Goal: Task Accomplishment & Management: Complete application form

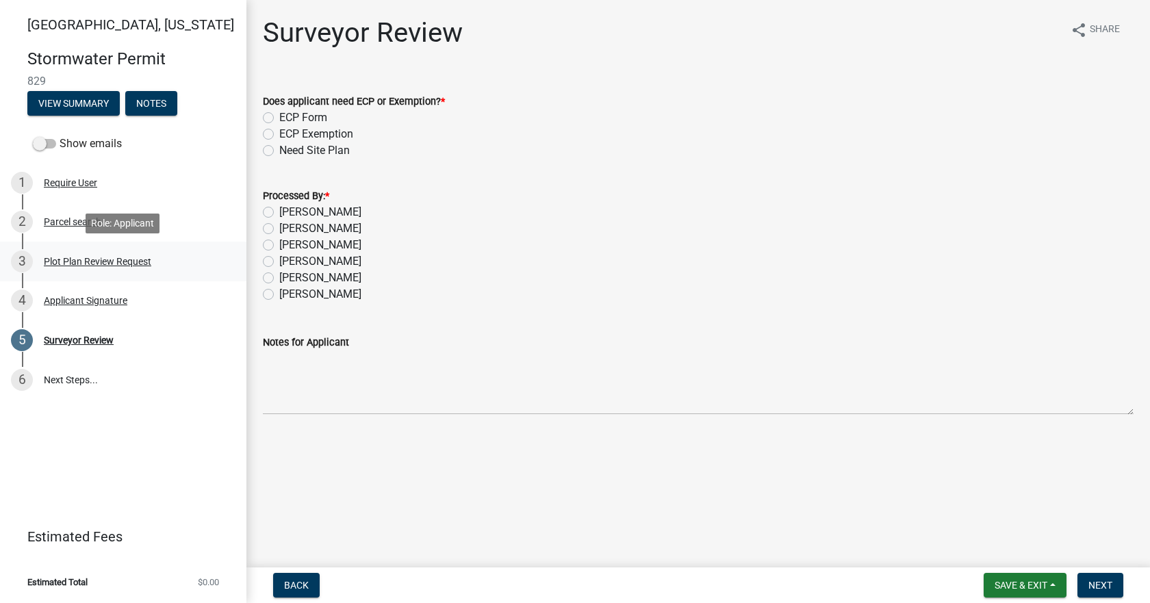
click at [67, 257] on div "Plot Plan Review Request" at bounding box center [98, 262] width 108 height 10
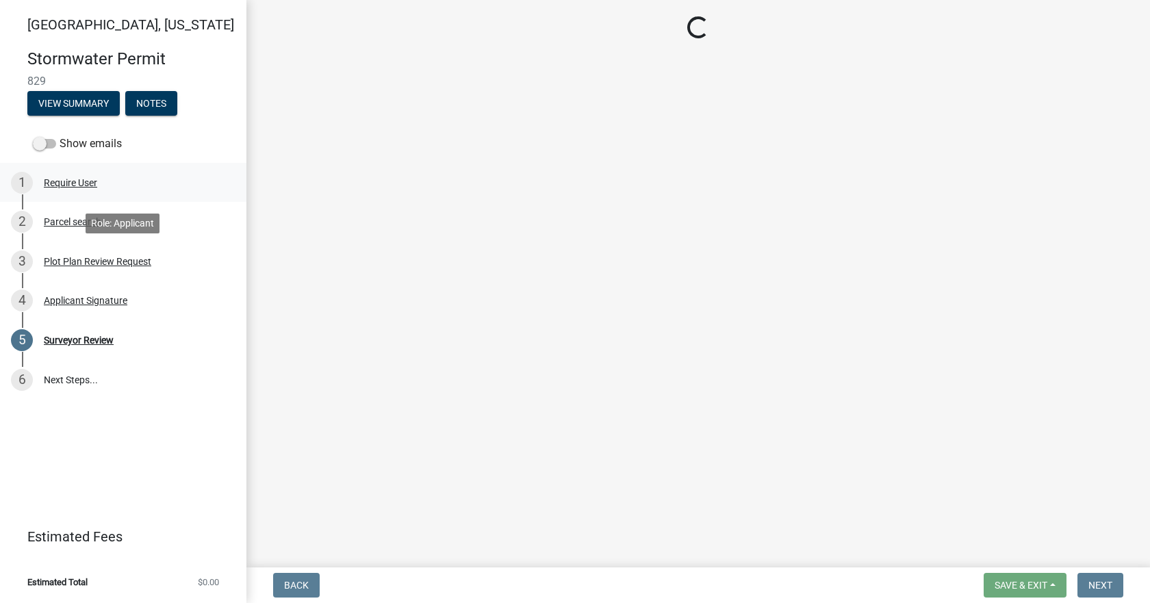
select select "b583a170-26d7-469b-a390-0aed4d149ee1"
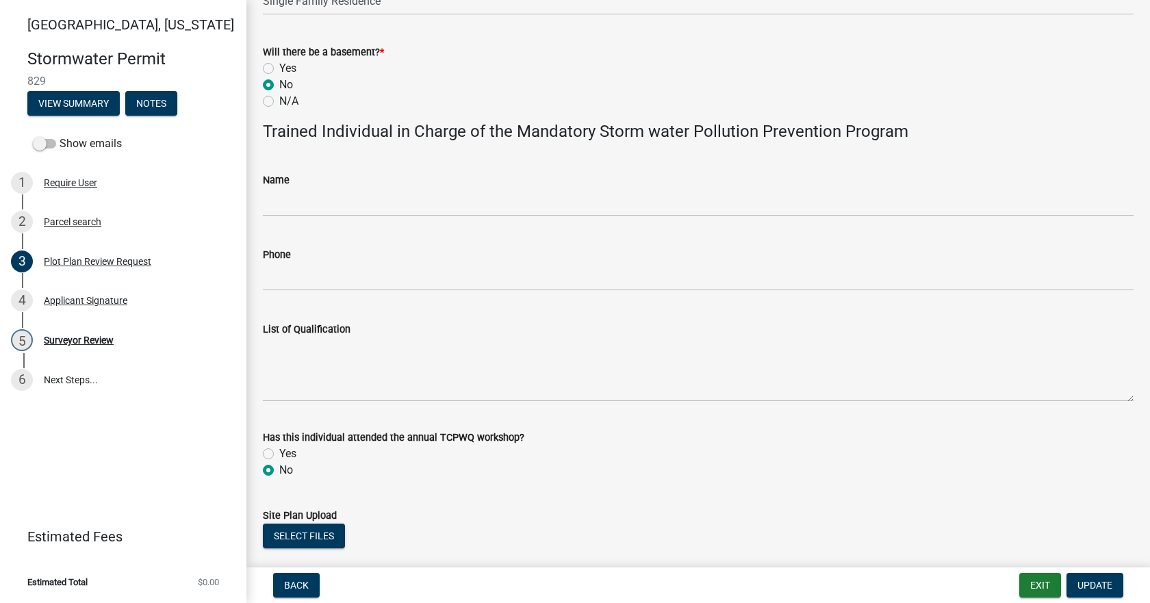
scroll to position [797, 0]
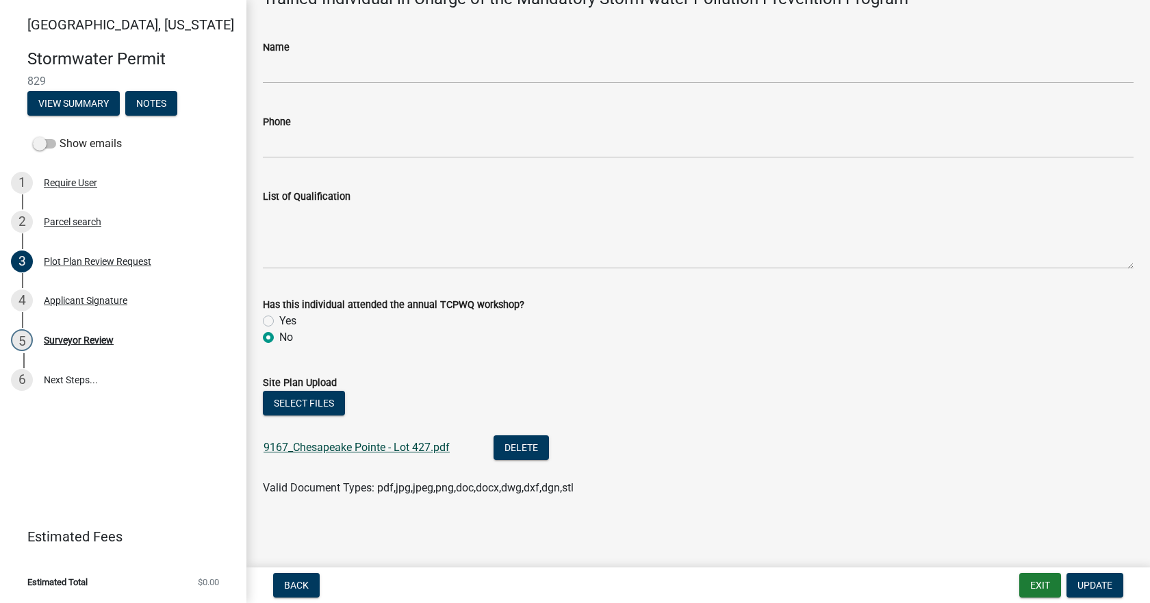
click at [356, 452] on link "9167_Chesapeake Pointe - Lot 427.pdf" at bounding box center [357, 447] width 186 height 13
click at [97, 344] on div "Surveyor Review" at bounding box center [79, 341] width 70 height 10
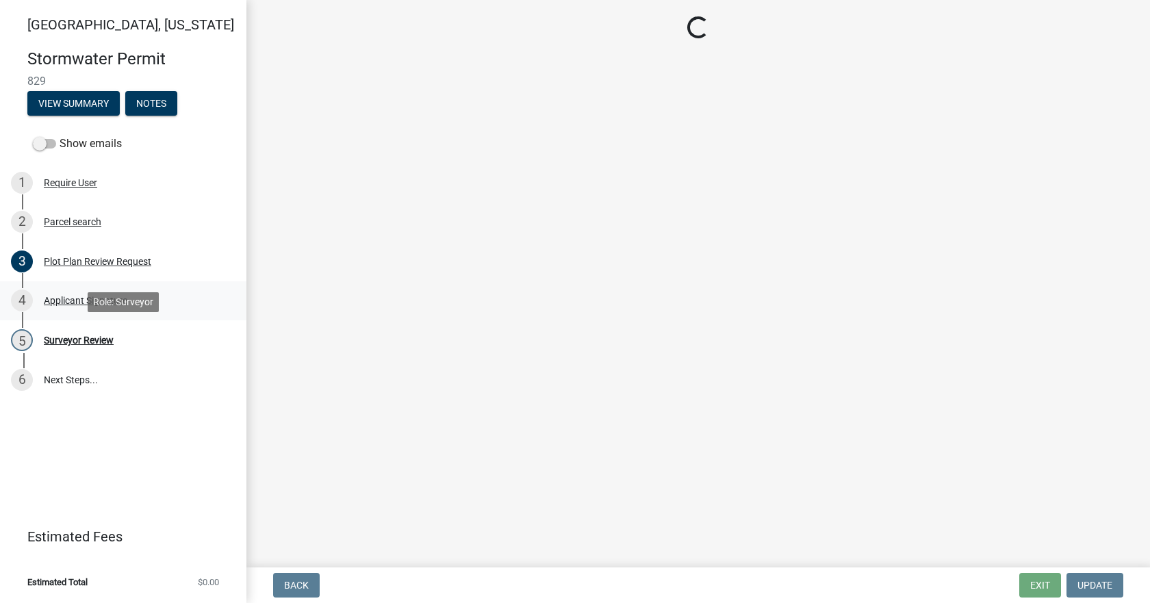
scroll to position [0, 0]
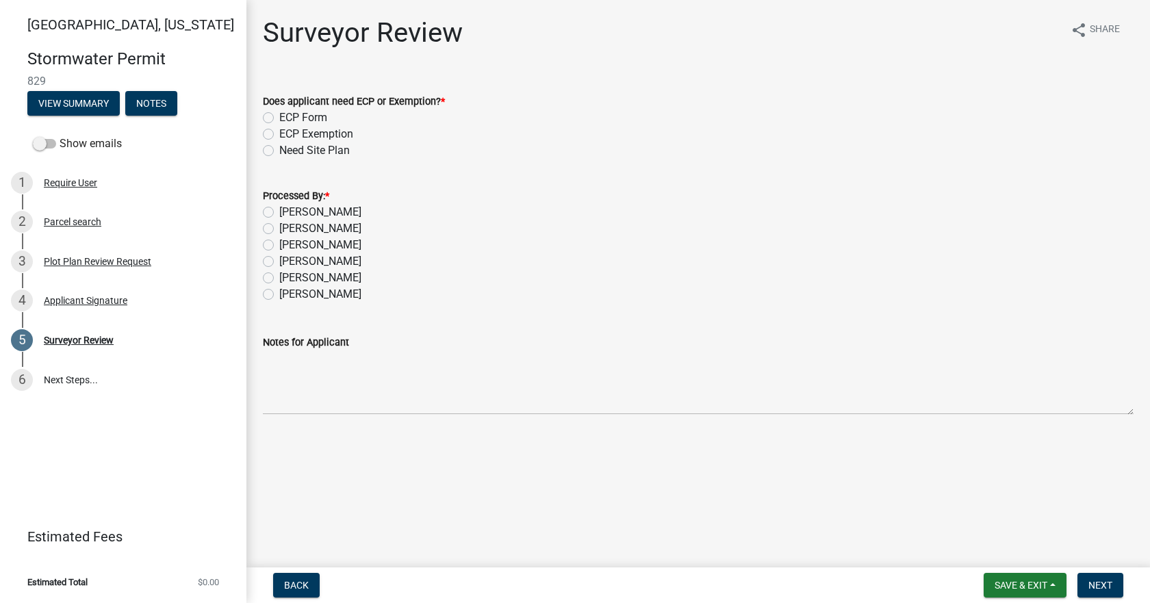
click at [286, 214] on label "[PERSON_NAME]" at bounding box center [320, 212] width 82 height 16
click at [286, 213] on input "[PERSON_NAME]" at bounding box center [283, 208] width 9 height 9
radio input "true"
click at [279, 114] on label "ECP Form" at bounding box center [303, 118] width 48 height 16
click at [279, 114] on input "ECP Form" at bounding box center [283, 114] width 9 height 9
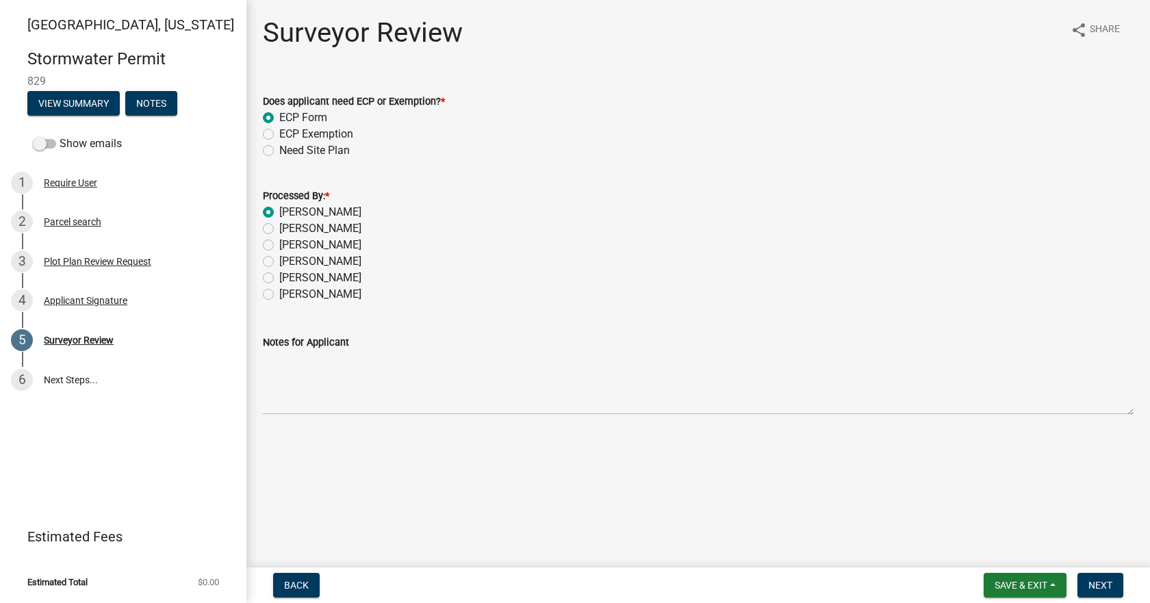
radio input "true"
drag, startPoint x: 1105, startPoint y: 585, endPoint x: 1087, endPoint y: 518, distance: 69.4
click at [1105, 583] on span "Next" at bounding box center [1101, 585] width 24 height 11
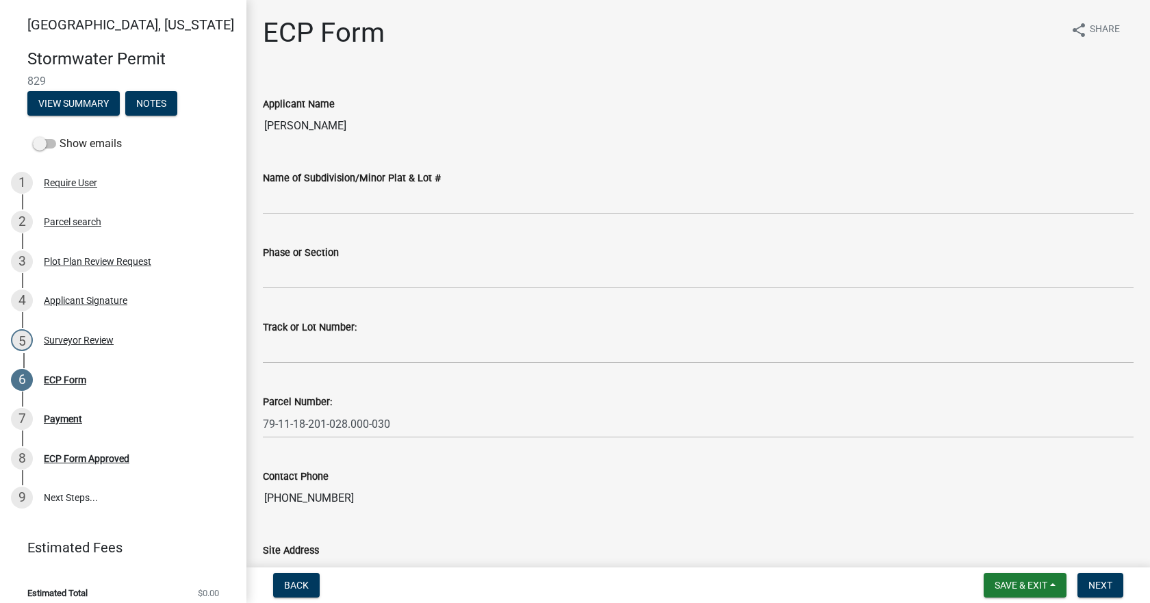
drag, startPoint x: 993, startPoint y: 49, endPoint x: 989, endPoint y: 59, distance: 10.8
click at [993, 49] on div "ECP Form share Share" at bounding box center [698, 38] width 871 height 44
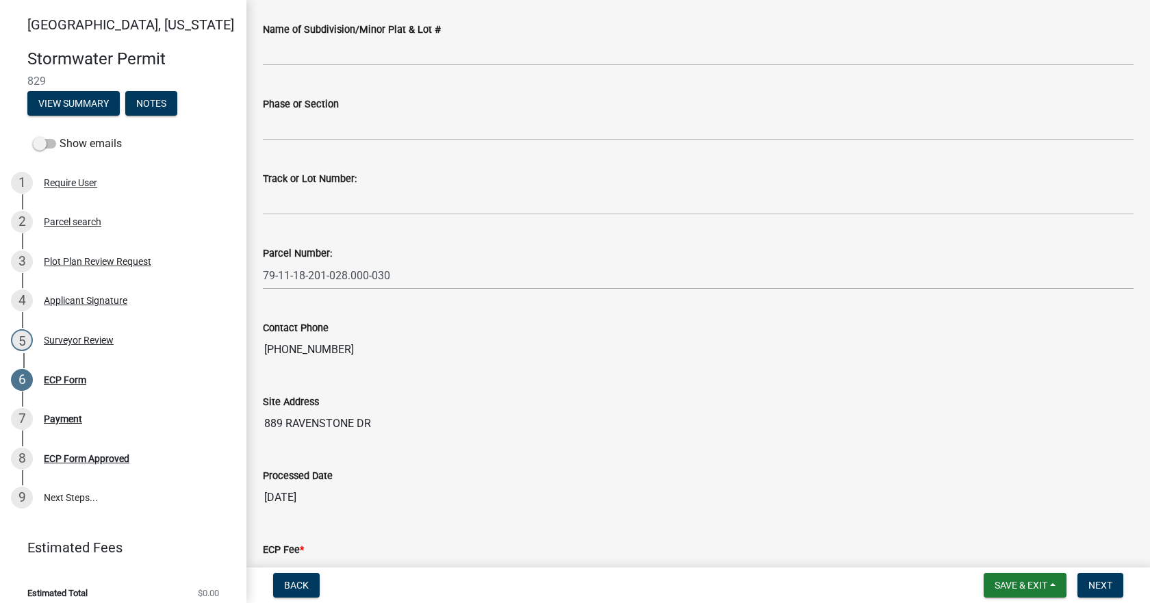
scroll to position [349, 0]
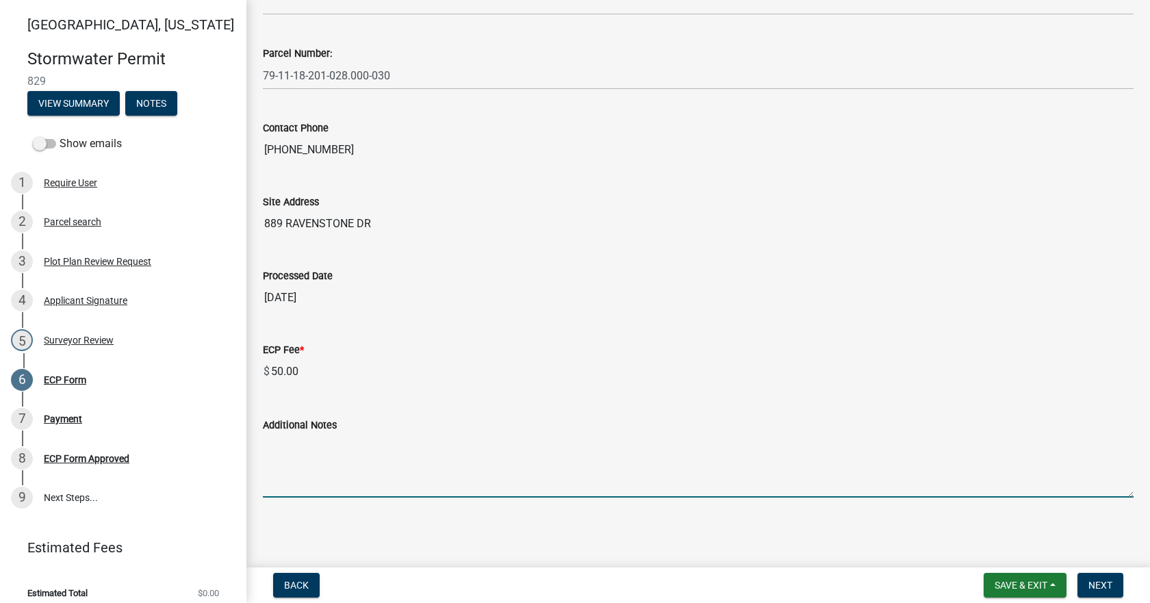
click at [573, 462] on textarea "Additional Notes" at bounding box center [698, 465] width 871 height 64
paste textarea "Install erosion control measures as shown on site plan. Keep streets clear of s…"
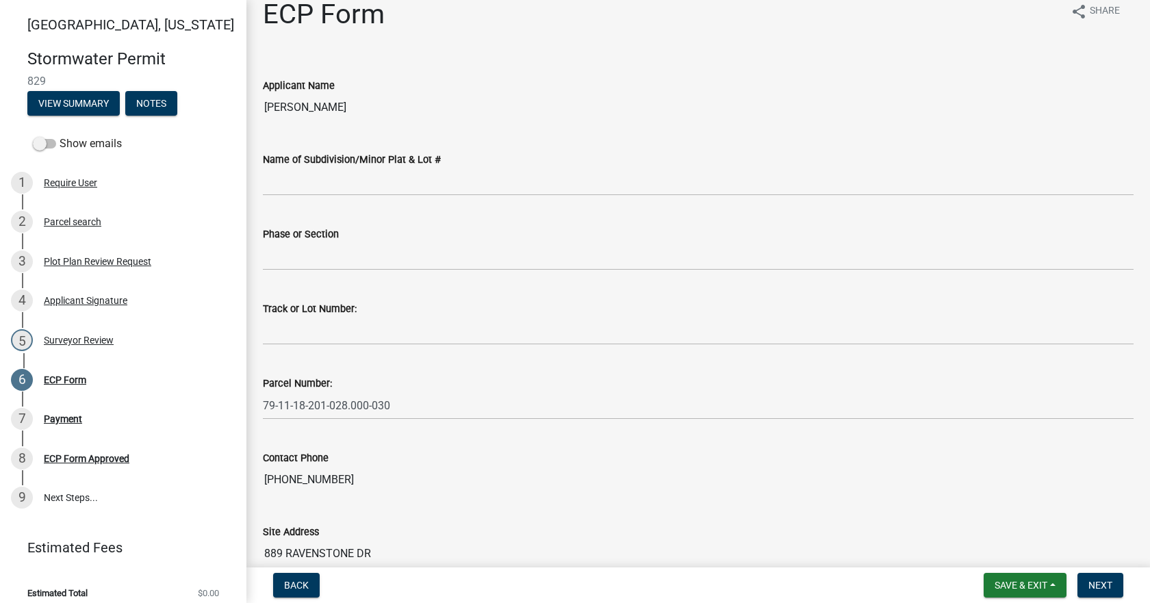
scroll to position [0, 0]
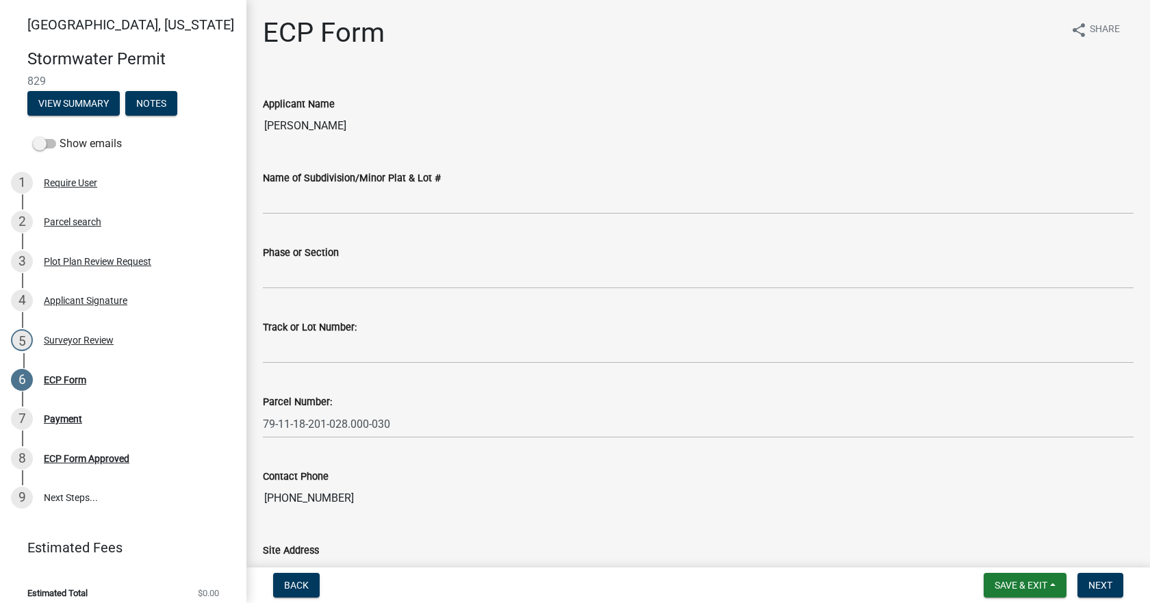
type textarea "Install erosion control measures as shown on site plan. Keep streets clear of s…"
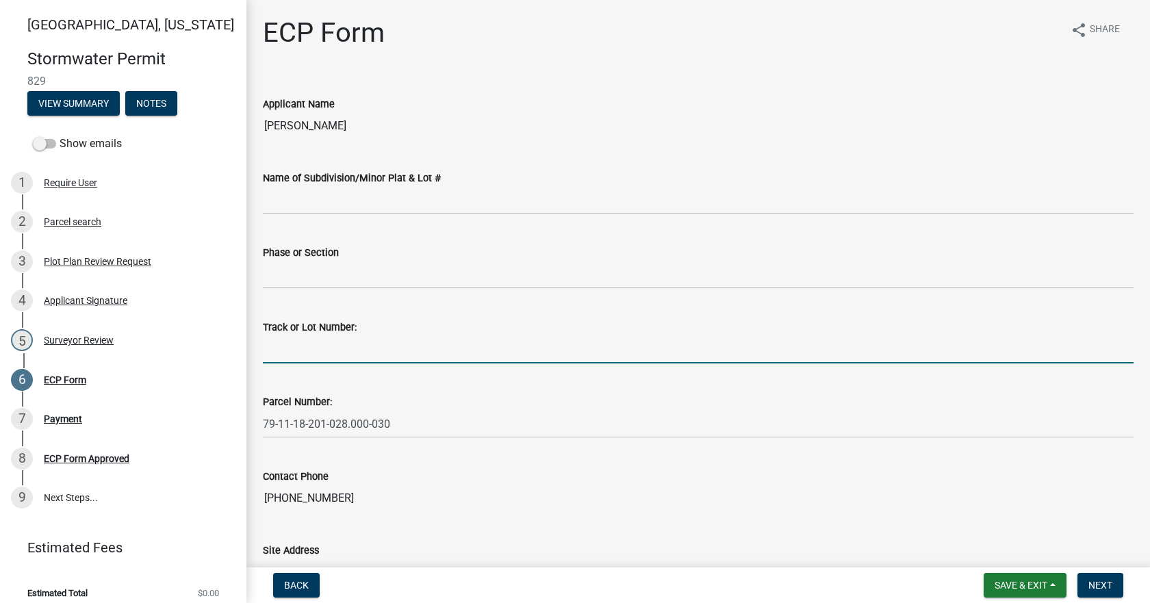
click at [469, 351] on input "Track or Lot Number:" at bounding box center [698, 350] width 871 height 28
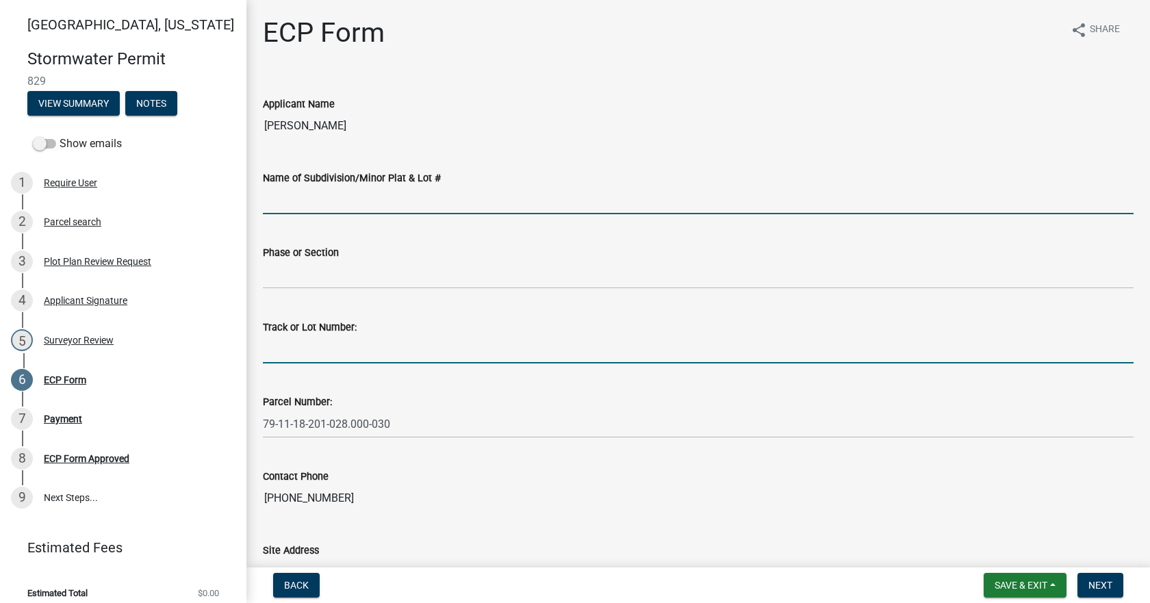
click at [519, 193] on input "Name of Subdivision/Minor Plat & Lot #" at bounding box center [698, 200] width 871 height 28
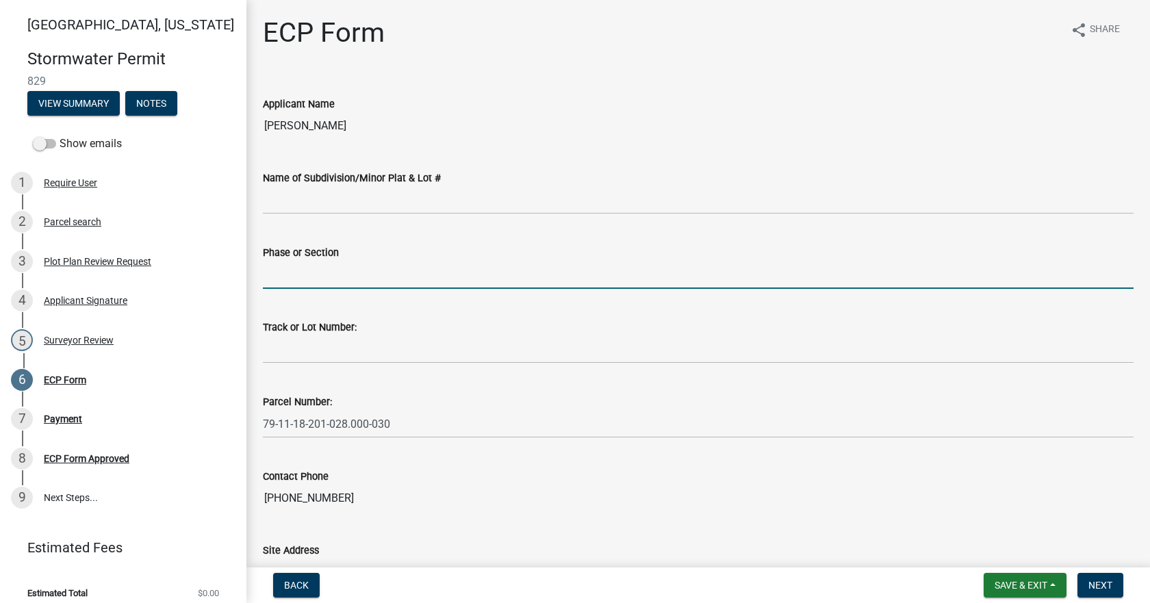
click at [470, 277] on input "Phase or Section" at bounding box center [698, 275] width 871 height 28
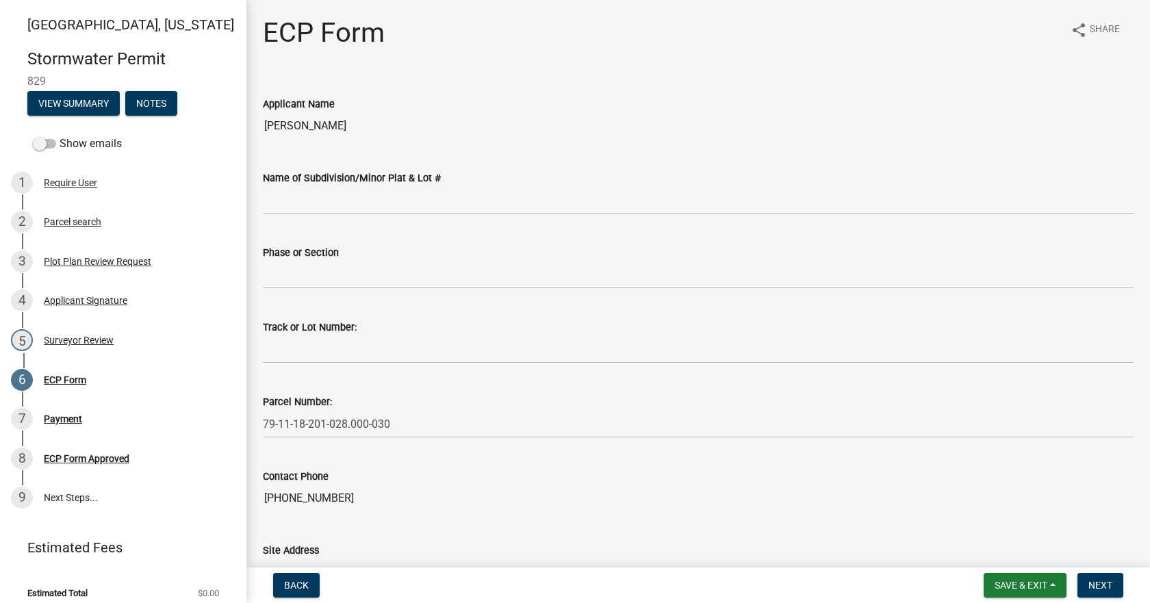
drag, startPoint x: 780, startPoint y: 2, endPoint x: 1138, endPoint y: 42, distance: 360.4
click at [780, 2] on main "ECP Form share Share Applicant Name [PERSON_NAME] Name of Subdivision/Minor Pla…" at bounding box center [698, 281] width 904 height 562
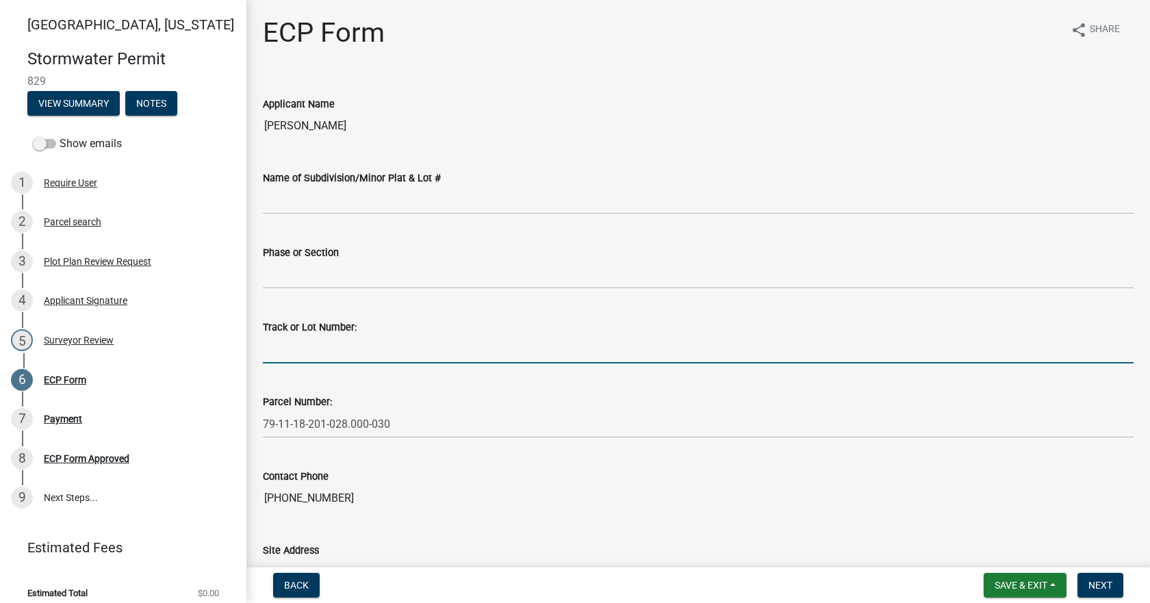
click at [436, 353] on input "Track or Lot Number:" at bounding box center [698, 350] width 871 height 28
type input "427"
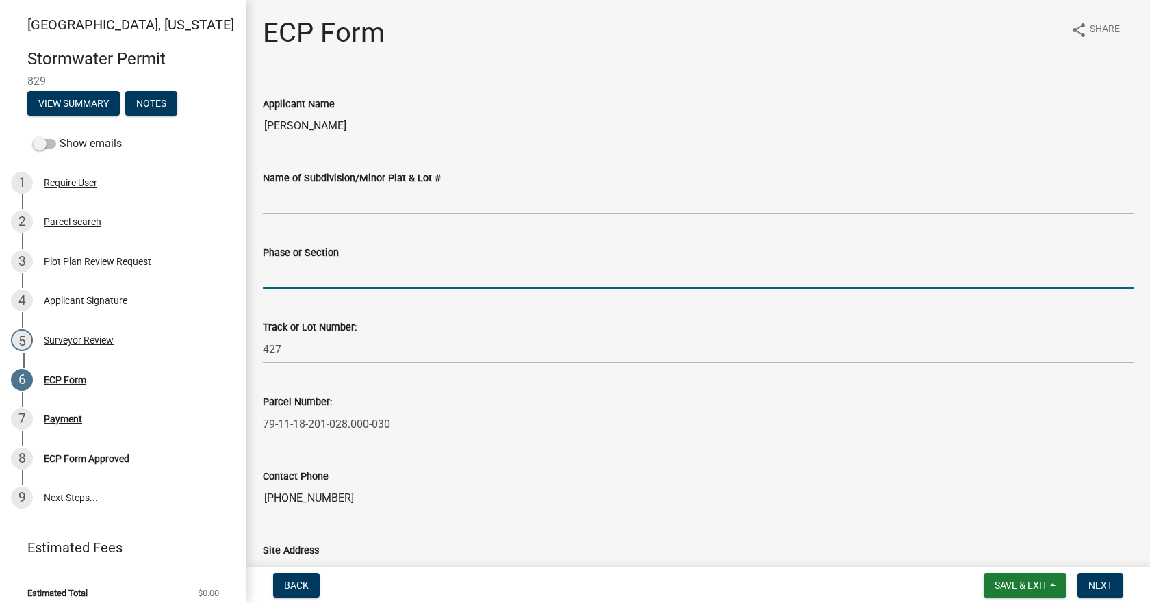
click at [357, 267] on input "Phase or Section" at bounding box center [698, 275] width 871 height 28
type input "1"
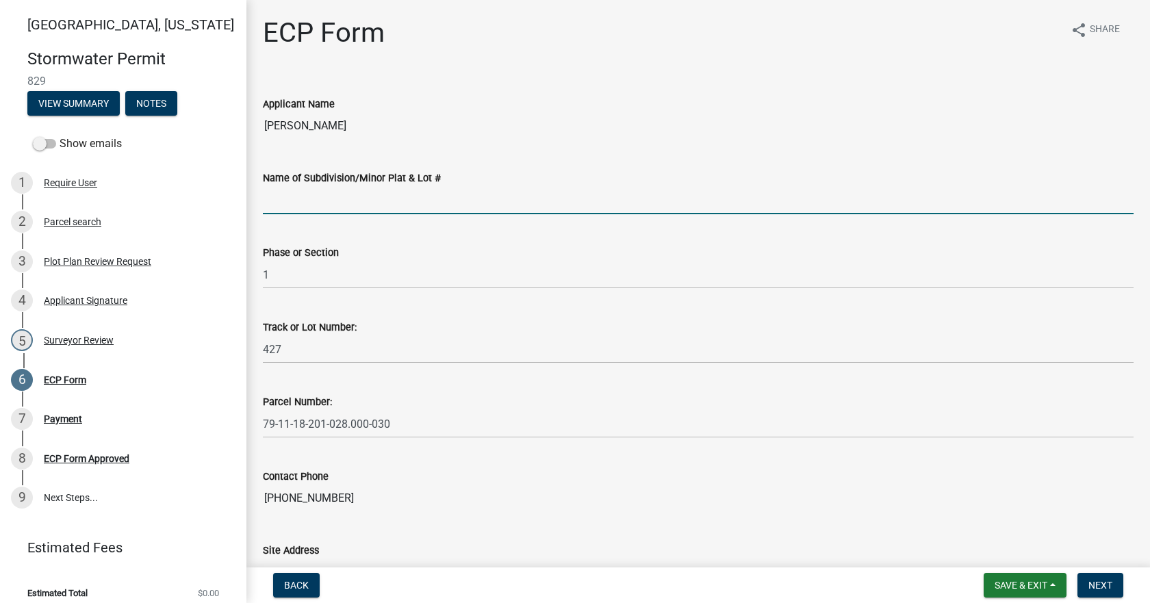
click at [337, 191] on input "Name of Subdivision/Minor Plat & Lot #" at bounding box center [698, 200] width 871 height 28
type input "Chesapeake Pointe"
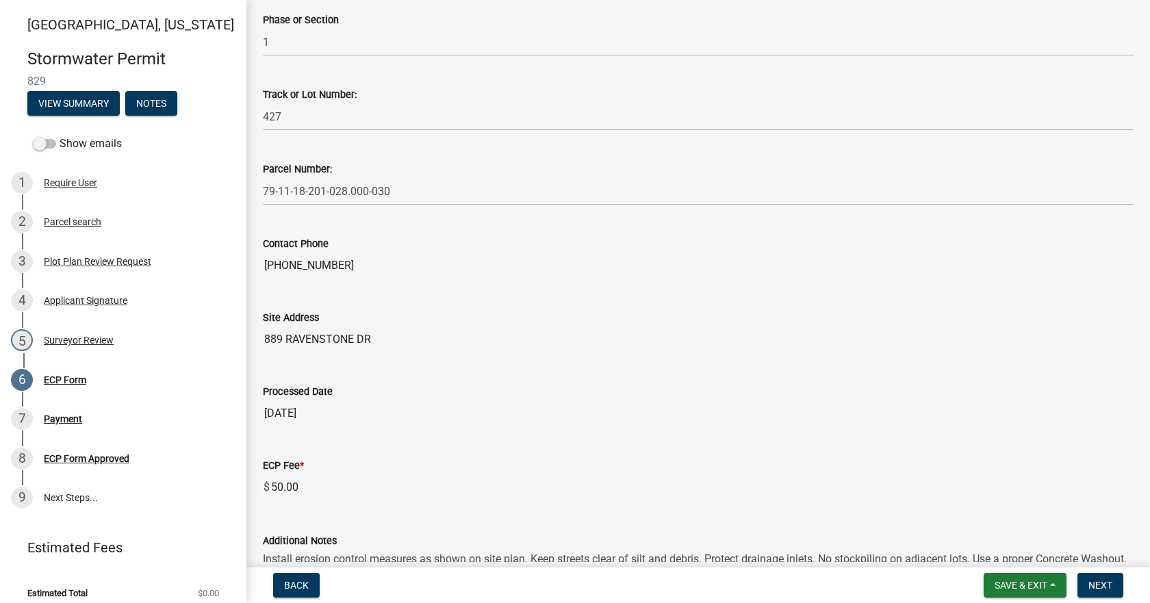
scroll to position [349, 0]
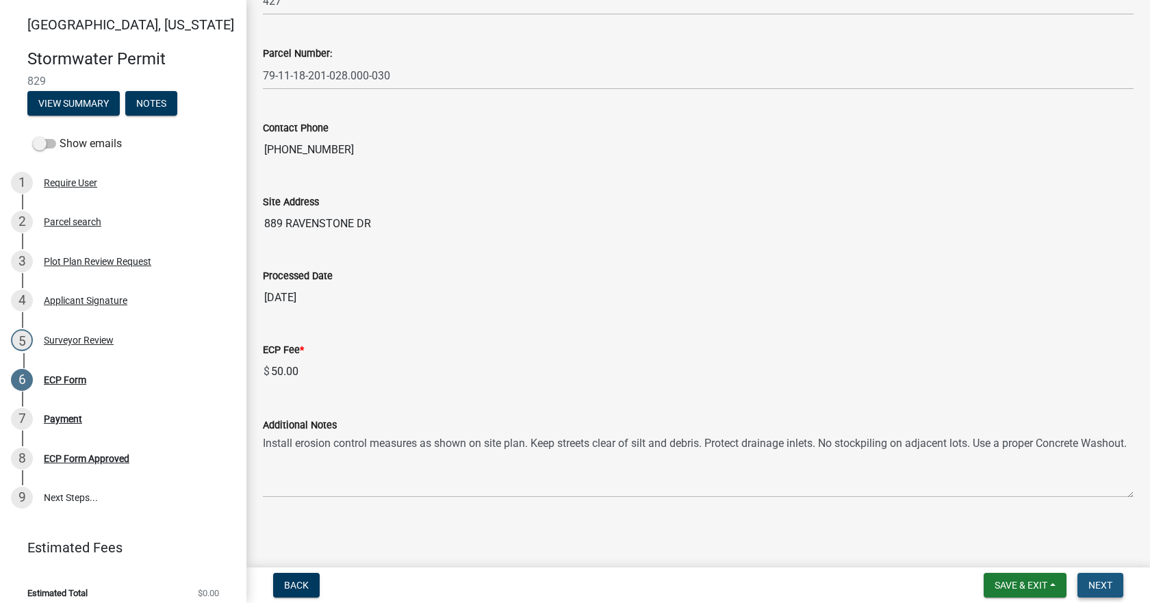
click at [1098, 575] on button "Next" at bounding box center [1101, 585] width 46 height 25
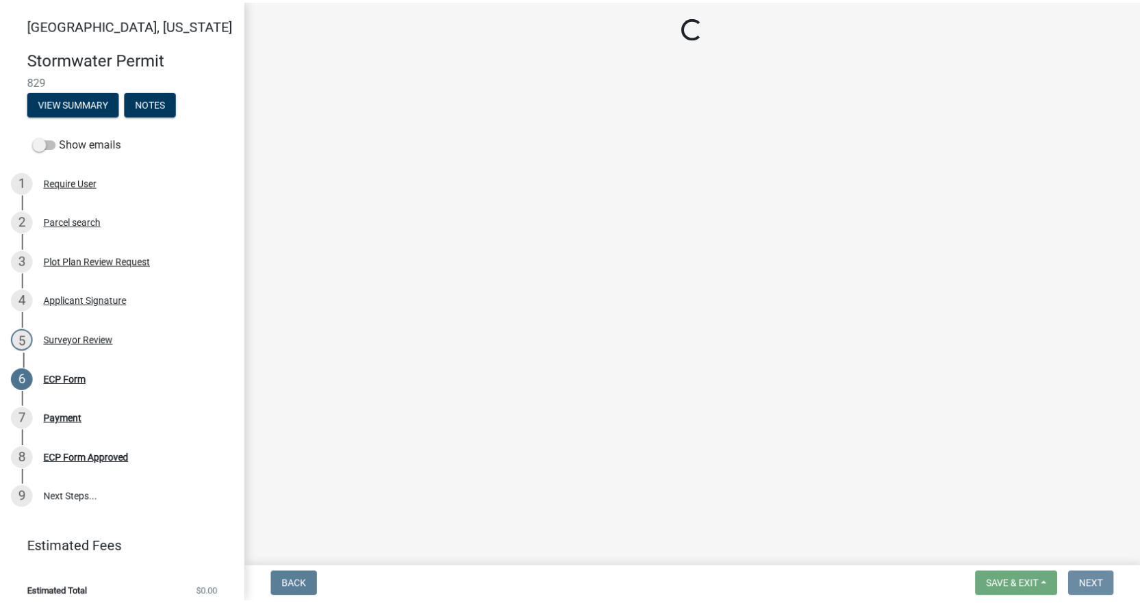
scroll to position [0, 0]
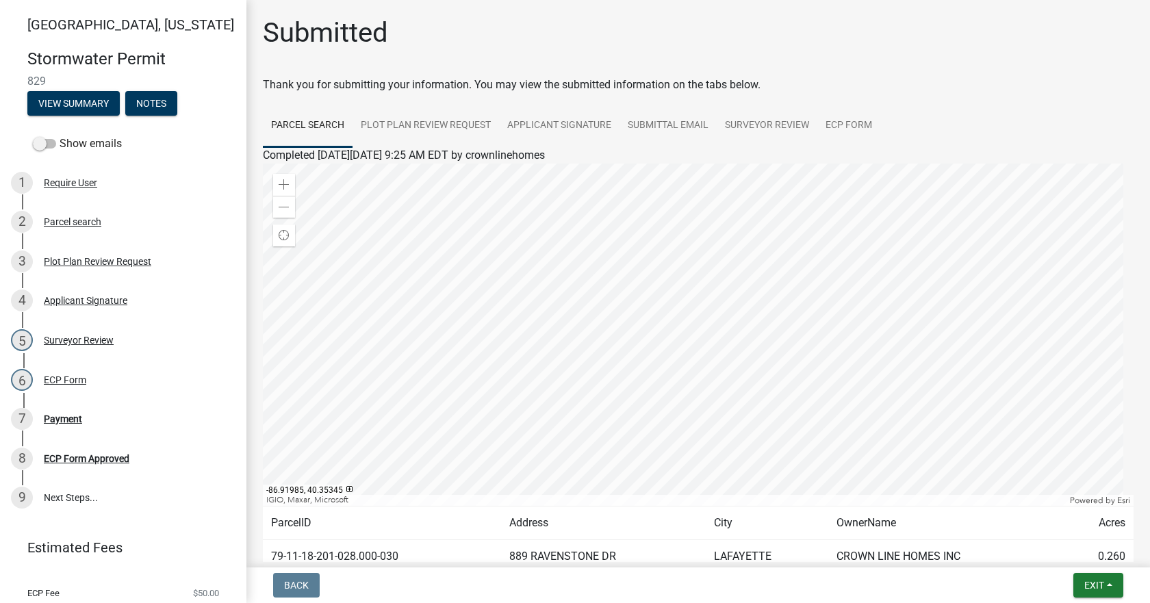
drag, startPoint x: 1088, startPoint y: 566, endPoint x: 1091, endPoint y: 572, distance: 7.7
click at [1091, 572] on wm-app "[GEOGRAPHIC_DATA], [US_STATE] Stormwater Permit 829 View Summary Notes Show ema…" at bounding box center [575, 301] width 1150 height 603
click at [1097, 582] on span "Exit" at bounding box center [1095, 585] width 20 height 11
click at [1087, 557] on button "Save & Exit" at bounding box center [1069, 549] width 110 height 33
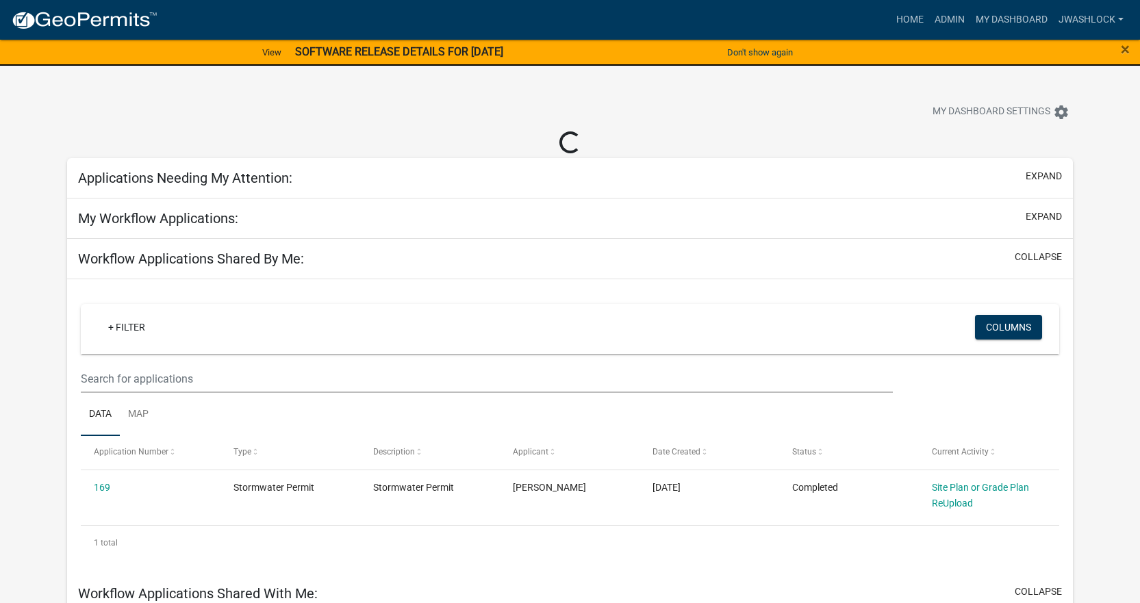
select select "3: 100"
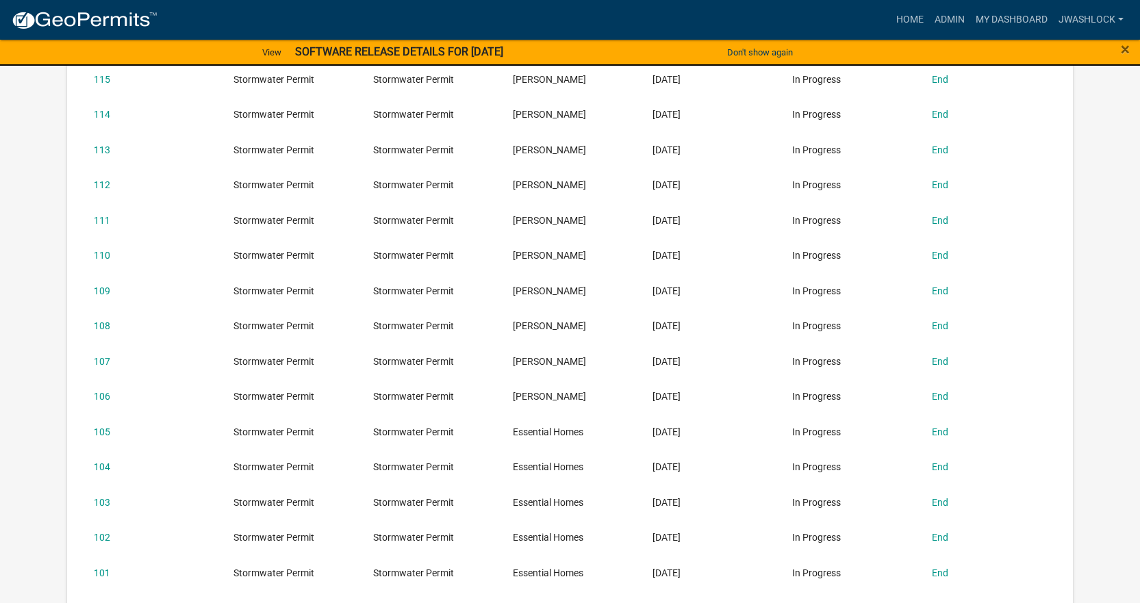
scroll to position [548, 0]
